Goal: Find specific page/section: Find specific page/section

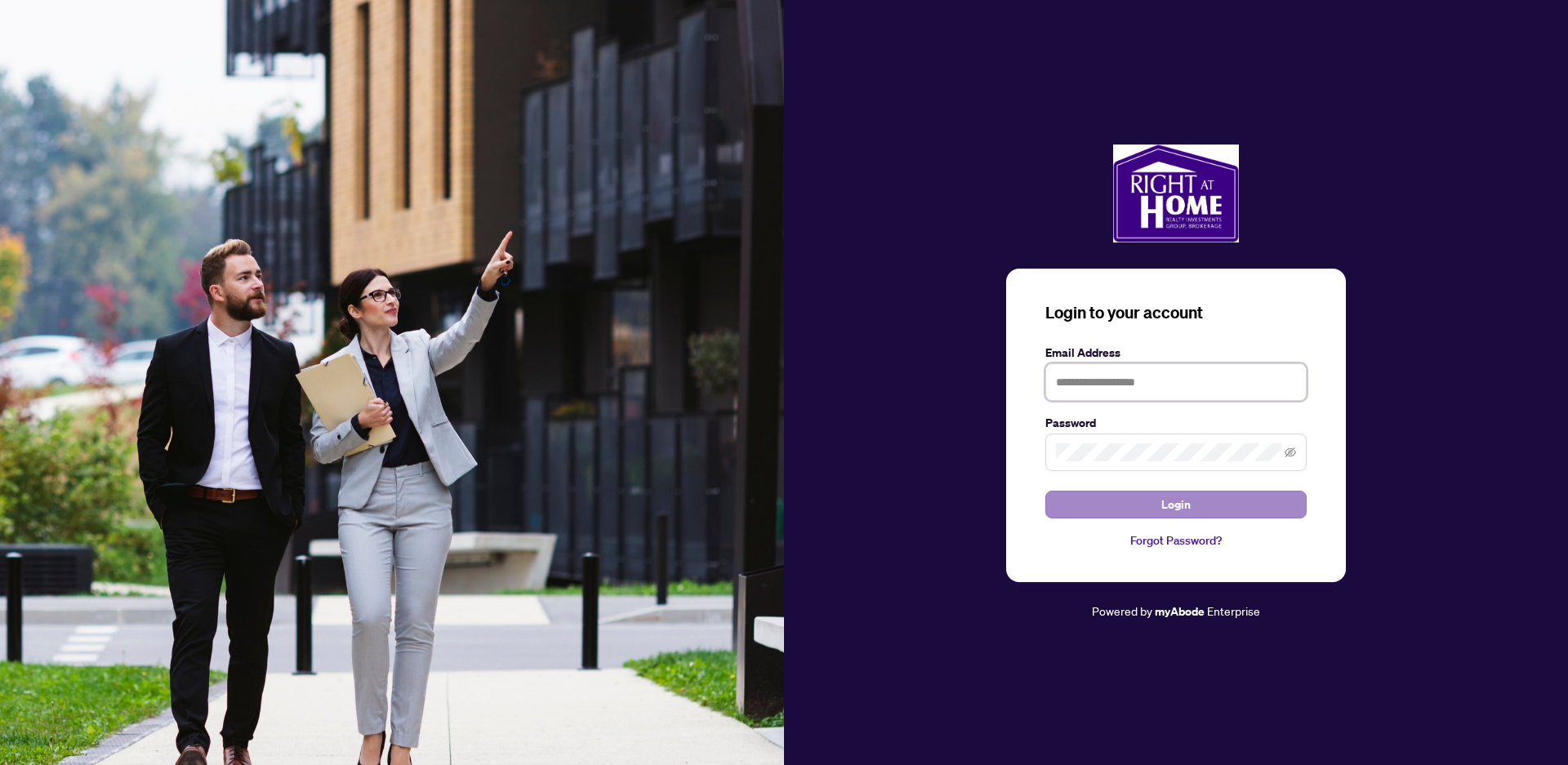
type input "**********"
click at [1160, 499] on button "Login" at bounding box center [1176, 504] width 261 height 28
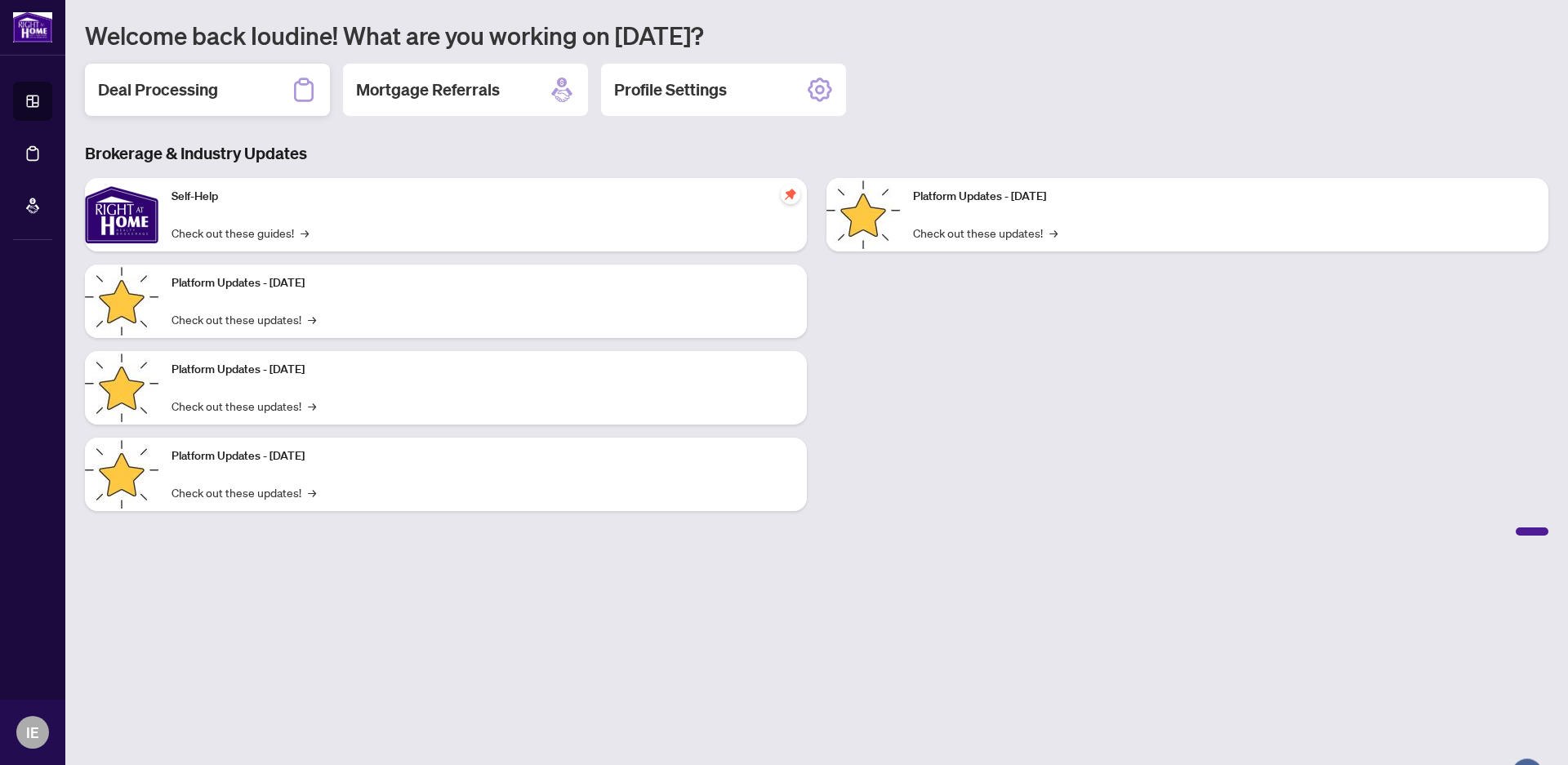
click at [223, 93] on div "Deal Processing" at bounding box center [208, 90] width 245 height 52
